Goal: Navigation & Orientation: Locate item on page

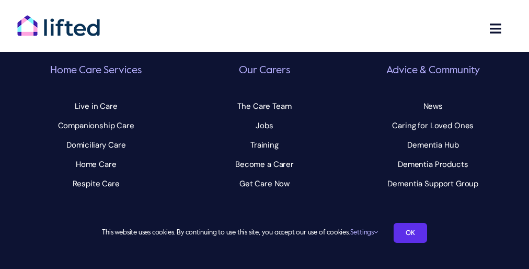
click at [265, 134] on div "Lifted The Space Aldgate, [STREET_ADDRESS][PERSON_NAME] Home Care Services Togg…" at bounding box center [264, 37] width 529 height 353
click at [410, 233] on link "OK" at bounding box center [410, 233] width 33 height 20
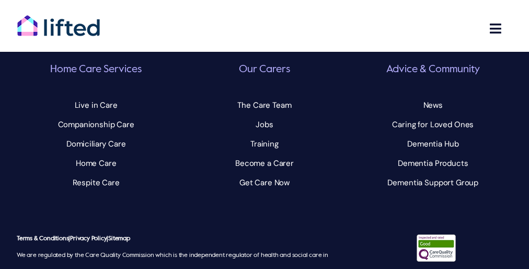
scroll to position [45, 0]
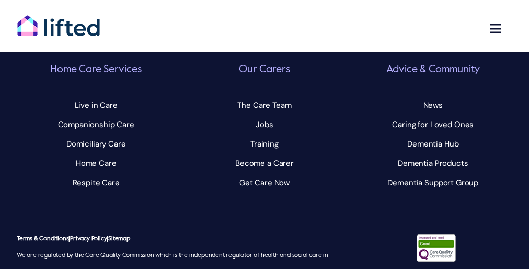
scroll to position [4447, 0]
click at [265, 134] on div "Lifted The Space Aldgate, [STREET_ADDRESS][PERSON_NAME] Home Care Services Togg…" at bounding box center [264, 36] width 529 height 353
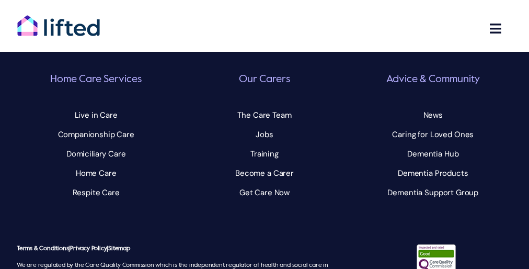
scroll to position [47, 0]
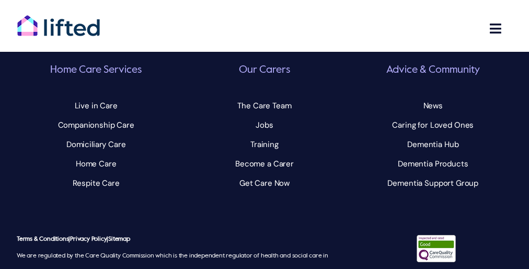
click at [265, 134] on div "Lifted The Space Aldgate, [STREET_ADDRESS][PERSON_NAME] Home Care Services Togg…" at bounding box center [264, 36] width 529 height 353
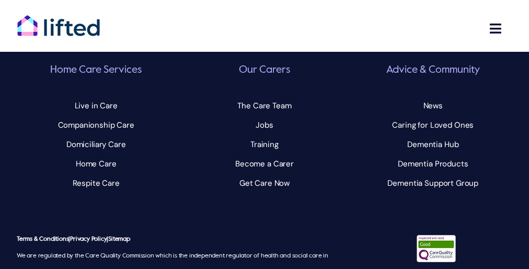
click at [265, 134] on div "Lifted The Space Aldgate, [STREET_ADDRESS][PERSON_NAME] Home Care Services Togg…" at bounding box center [264, 36] width 529 height 353
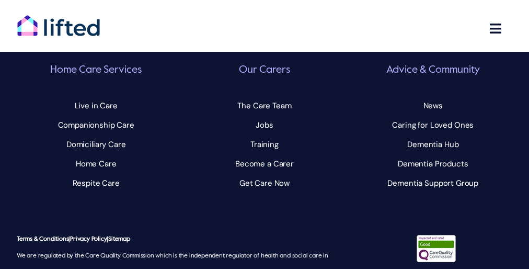
click at [265, 134] on div "Lifted The Space Aldgate, [STREET_ADDRESS][PERSON_NAME] Home Care Services Togg…" at bounding box center [264, 36] width 529 height 353
